Goal: Register for event/course

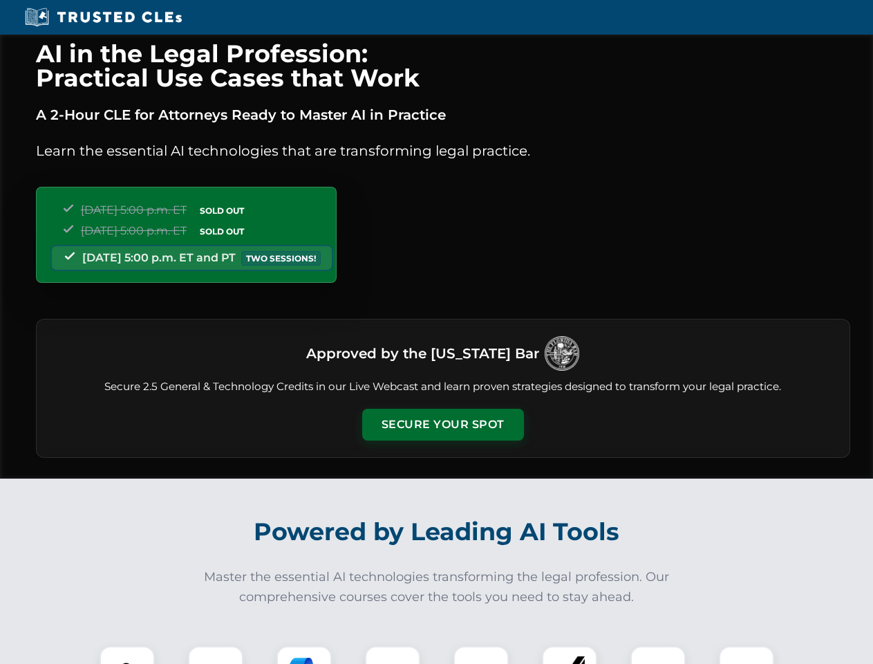
click at [442, 424] on button "Secure Your Spot" at bounding box center [443, 424] width 162 height 32
click at [127, 655] on img at bounding box center [127, 673] width 40 height 40
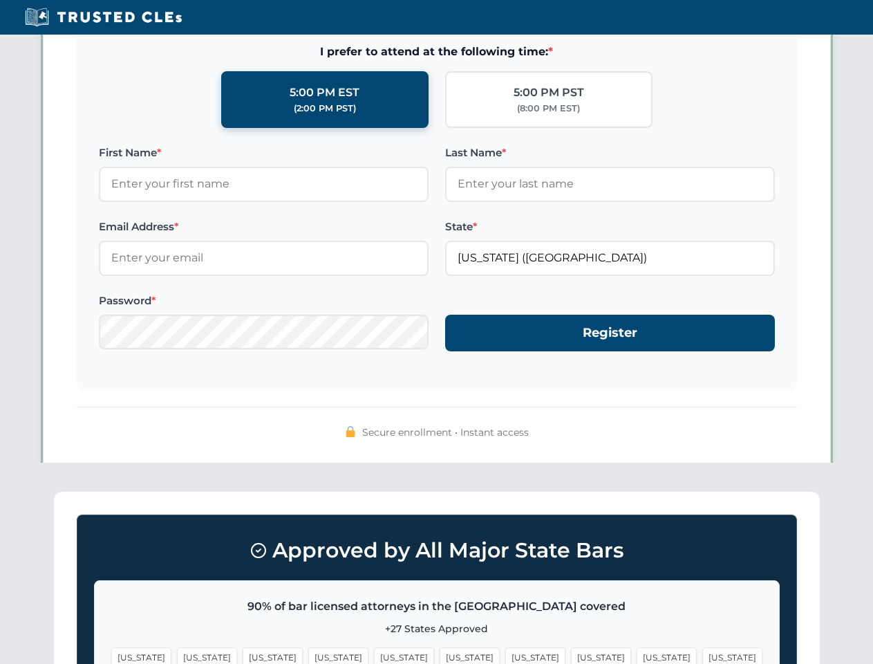
click at [505, 655] on span "[US_STATE]" at bounding box center [535, 657] width 60 height 20
click at [637, 655] on span "[US_STATE]" at bounding box center [667, 657] width 60 height 20
